Goal: Task Accomplishment & Management: Use online tool/utility

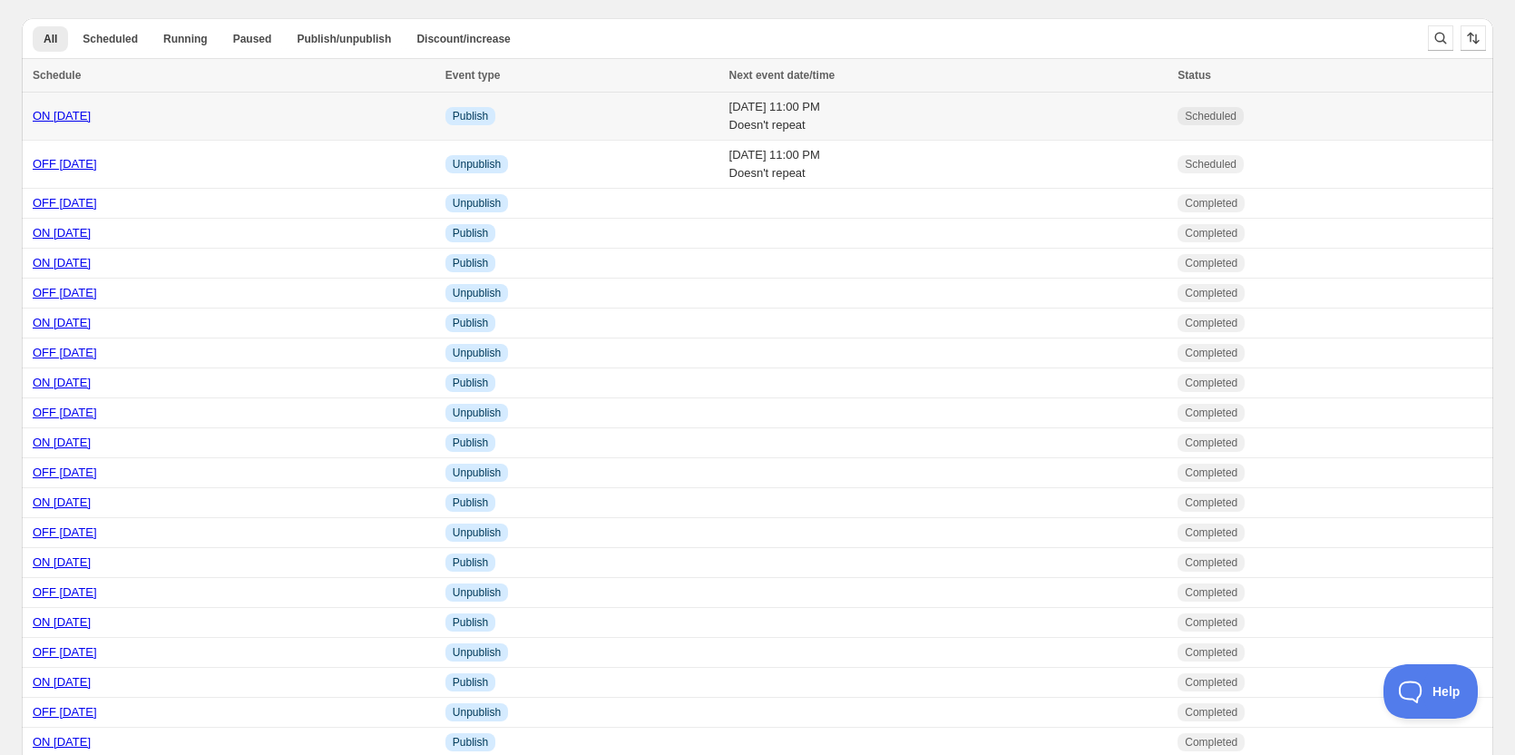
click at [86, 113] on link "ON 10 10 2025" at bounding box center [62, 116] width 58 height 14
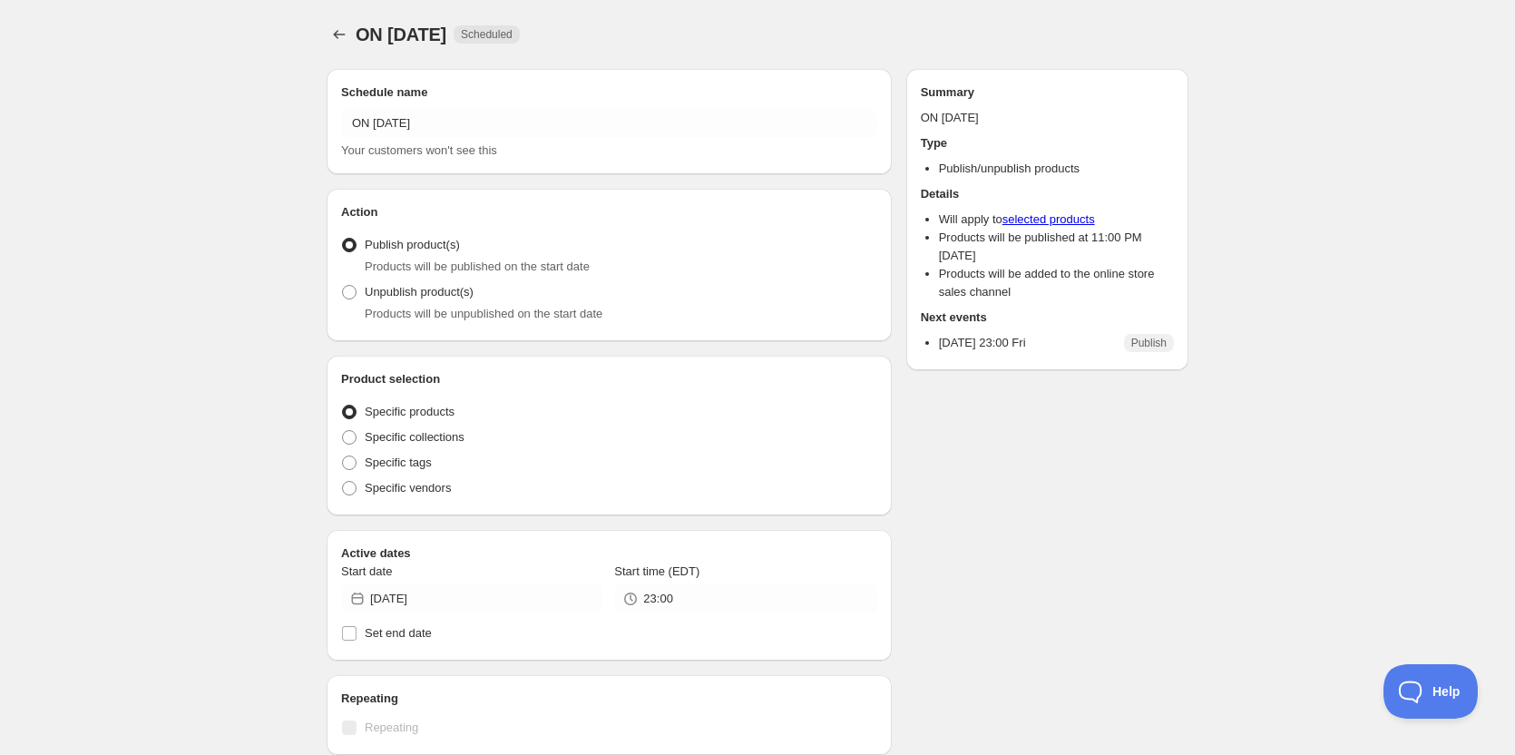
radio input "true"
checkbox input "true"
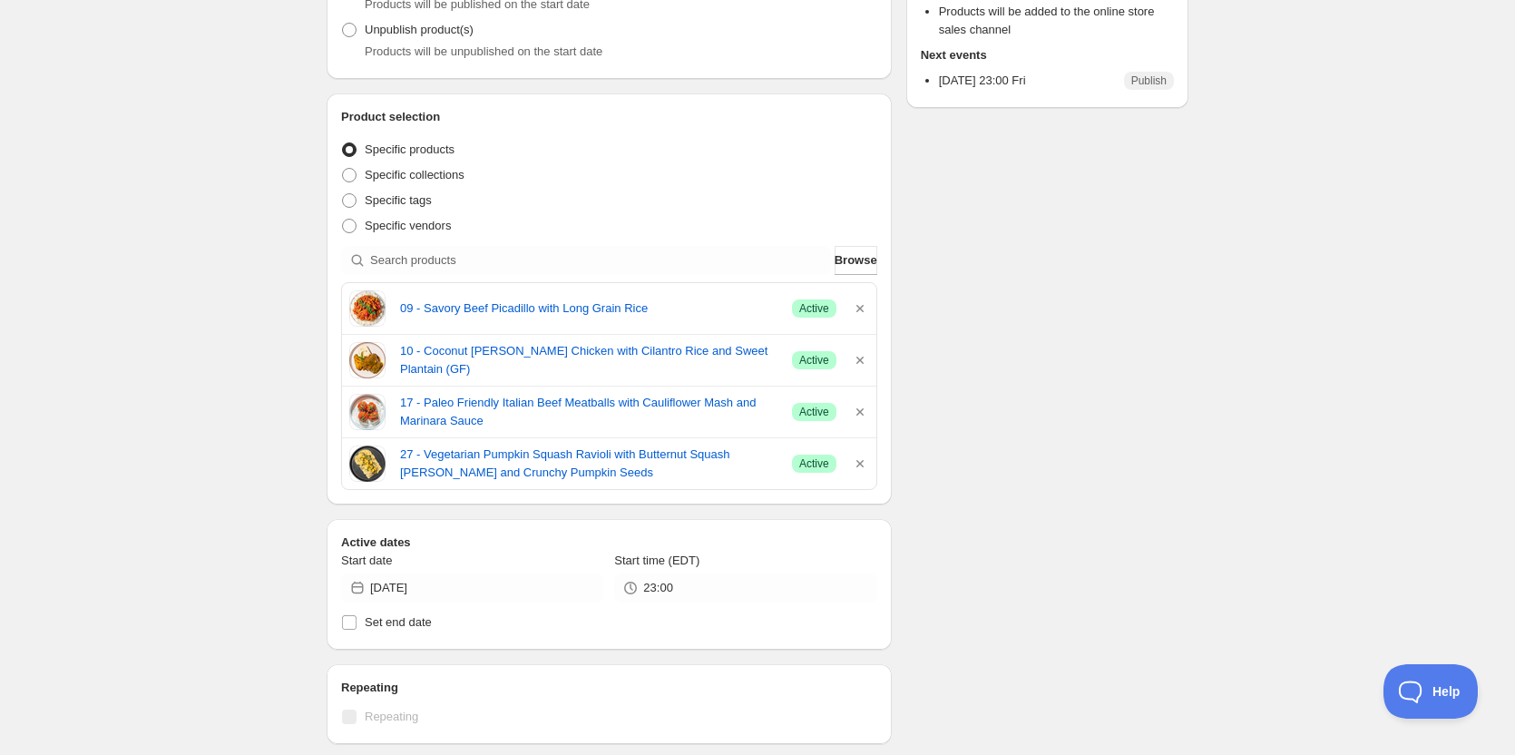
scroll to position [272, 0]
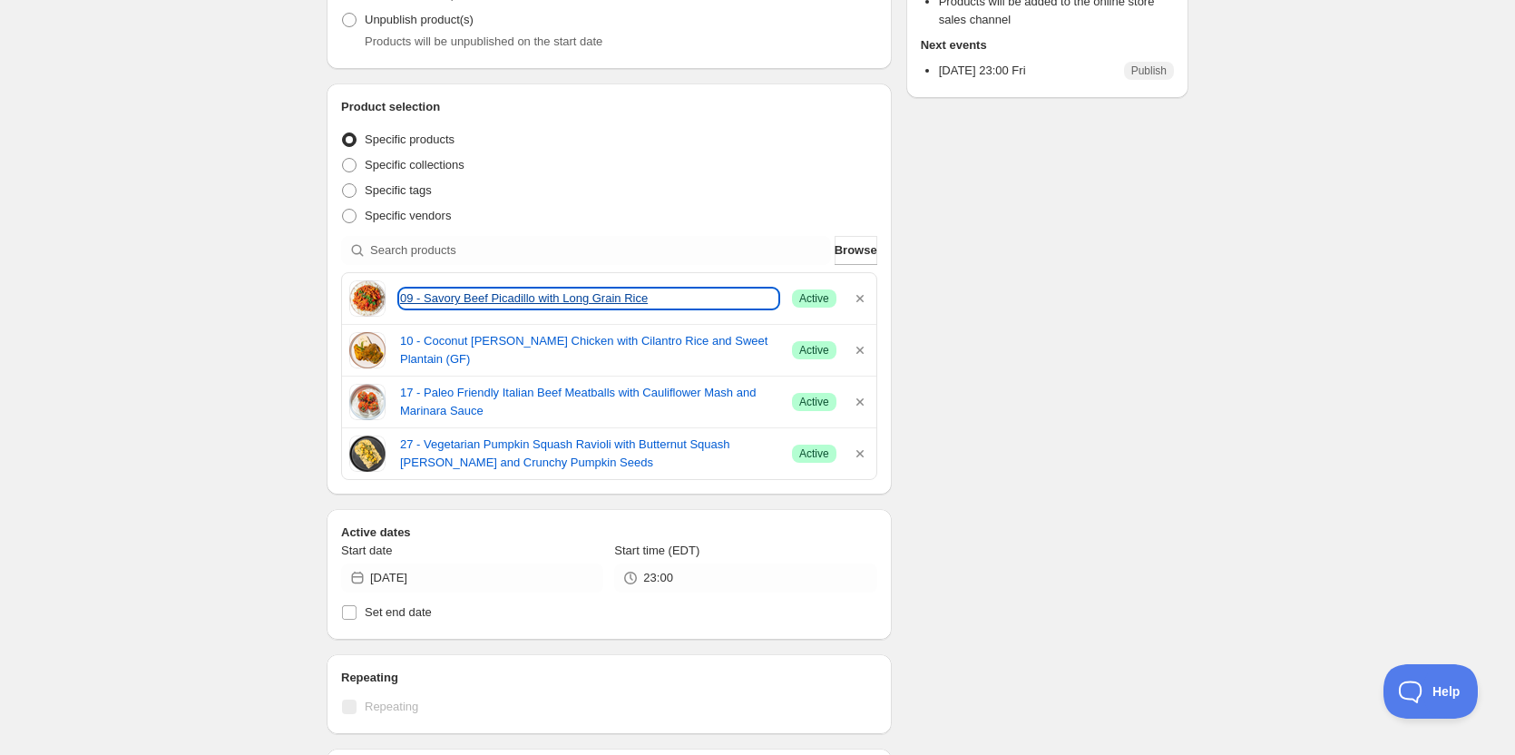
click at [552, 297] on link "09 - Savory Beef Picadillo with Long Grain Rice" at bounding box center [589, 298] width 378 height 18
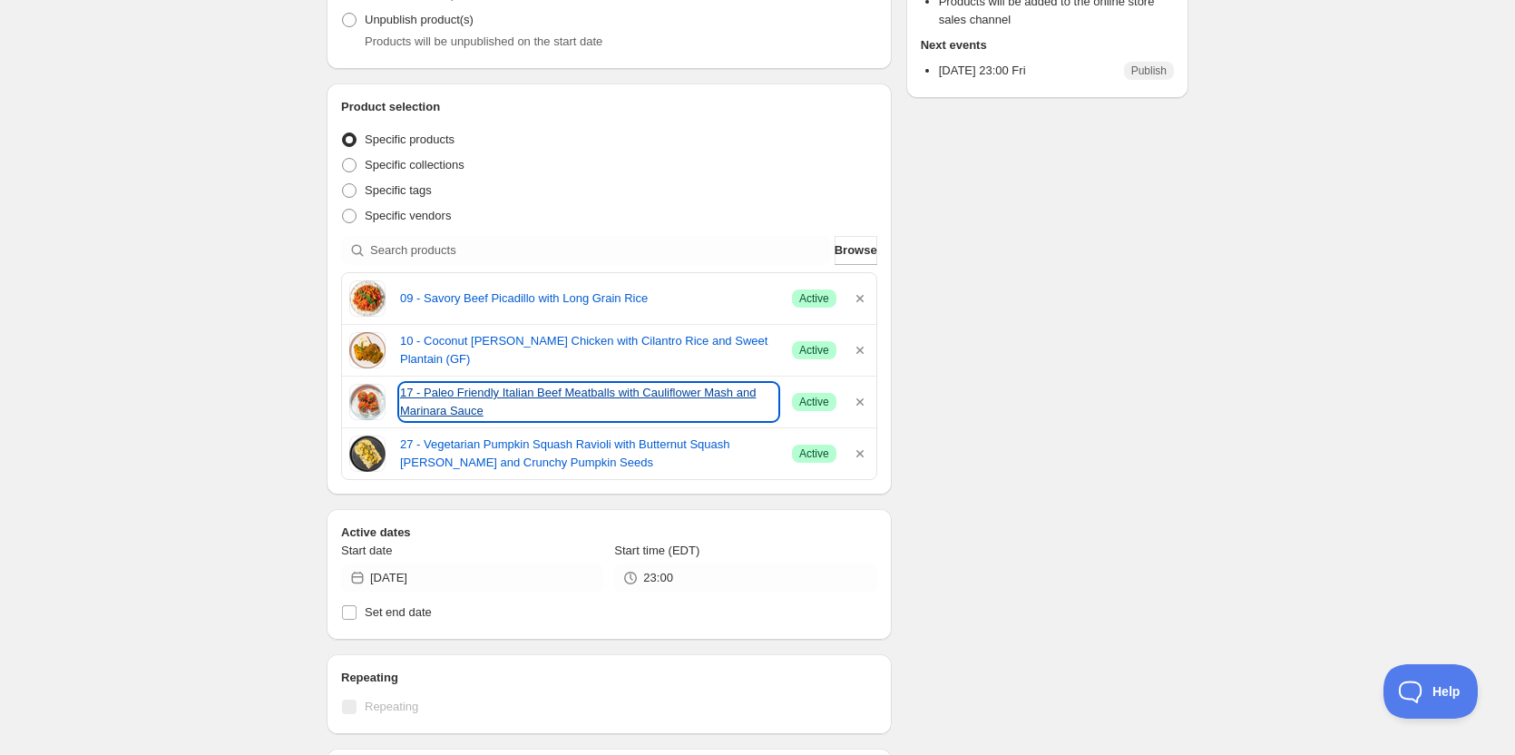
click at [455, 396] on link "17 - Paleo Friendly Italian Beef Meatballs with Cauliflower Mash and Marinara S…" at bounding box center [589, 402] width 378 height 36
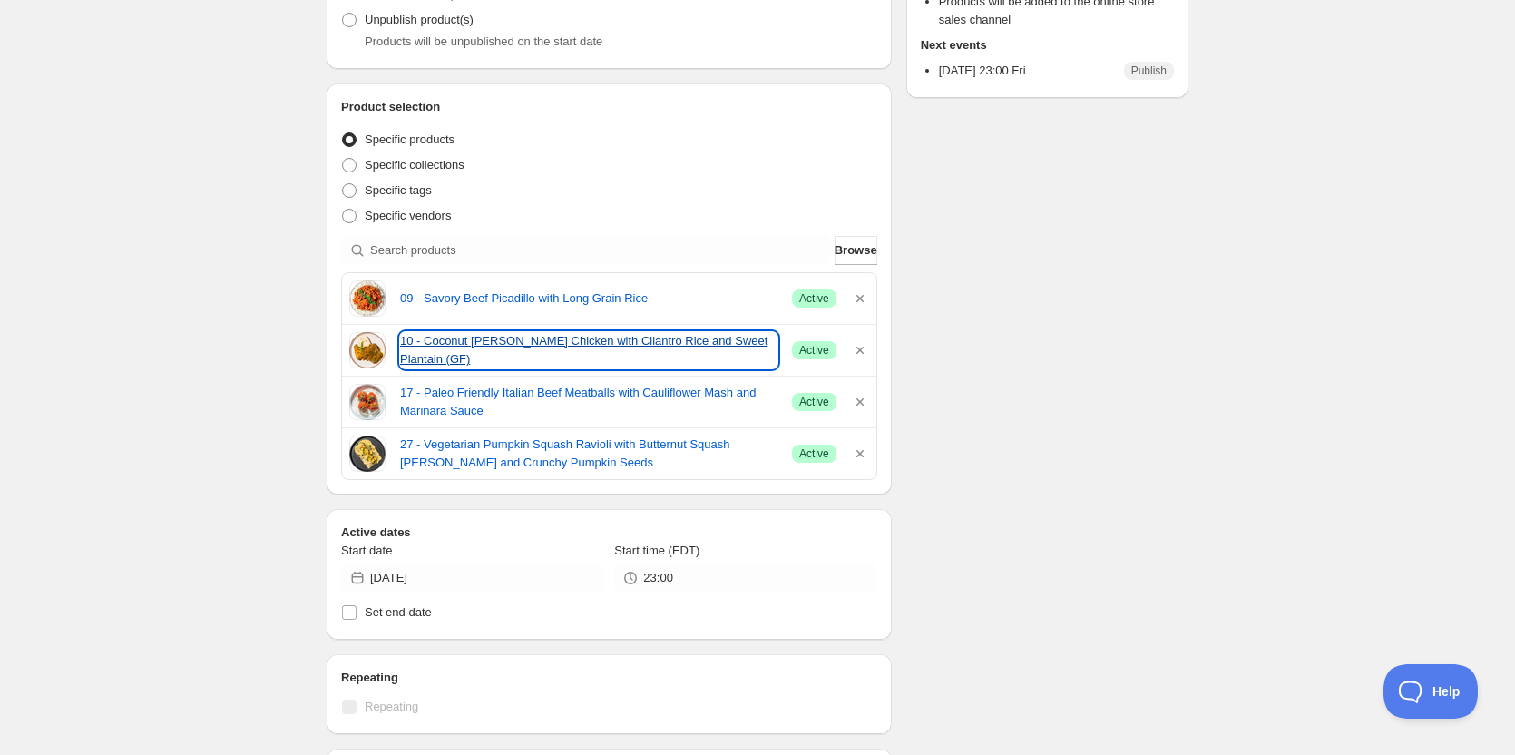
click at [455, 347] on link "10 - Coconut Curry Chicken with Cilantro Rice and Sweet Plantain (GF)" at bounding box center [589, 350] width 378 height 36
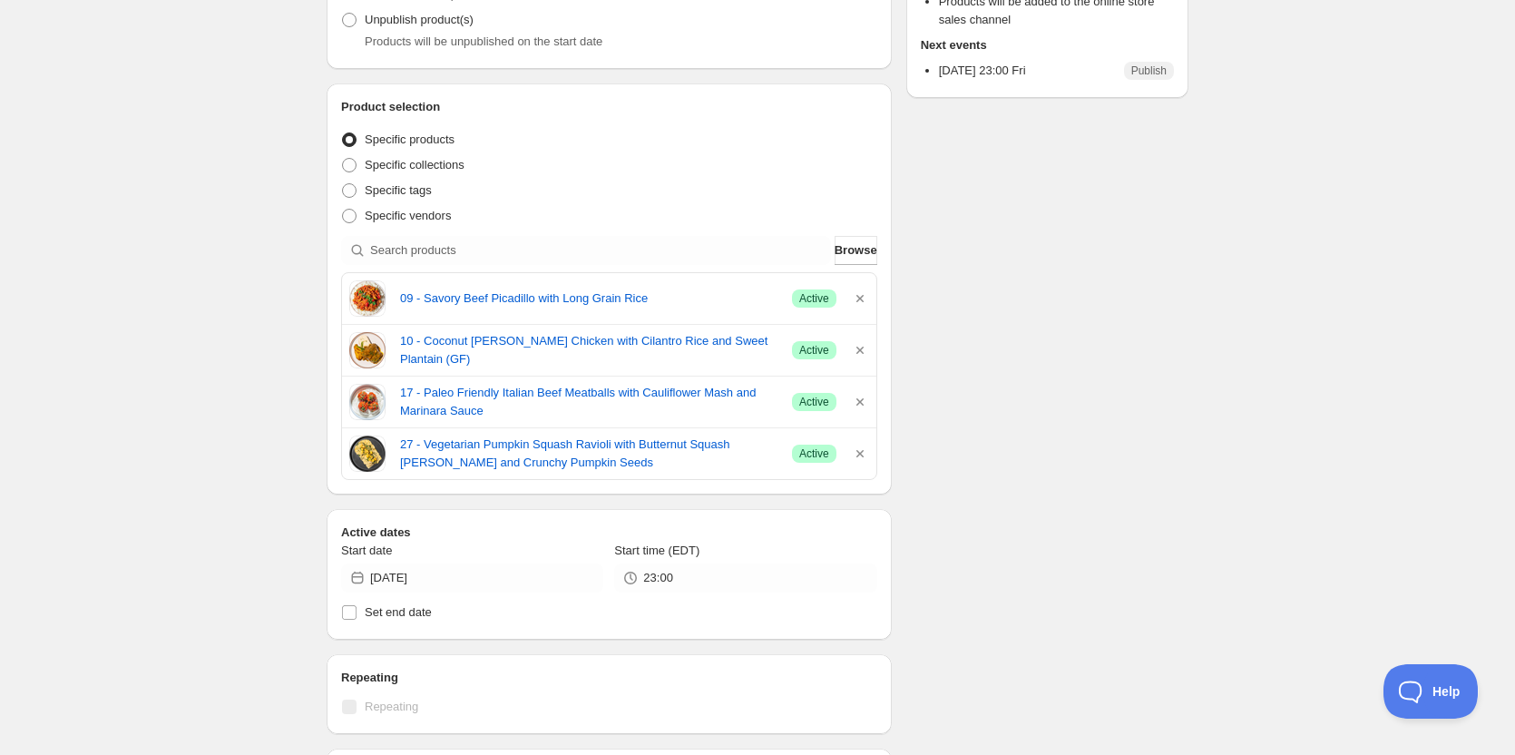
click at [454, 287] on div "09 - Savory Beef Picadillo with Long Grain Rice Success Active" at bounding box center [609, 298] width 520 height 36
click at [456, 300] on link "09 - Savory Beef Picadillo with Long Grain Rice" at bounding box center [589, 298] width 378 height 18
